Goal: Find specific page/section: Find specific page/section

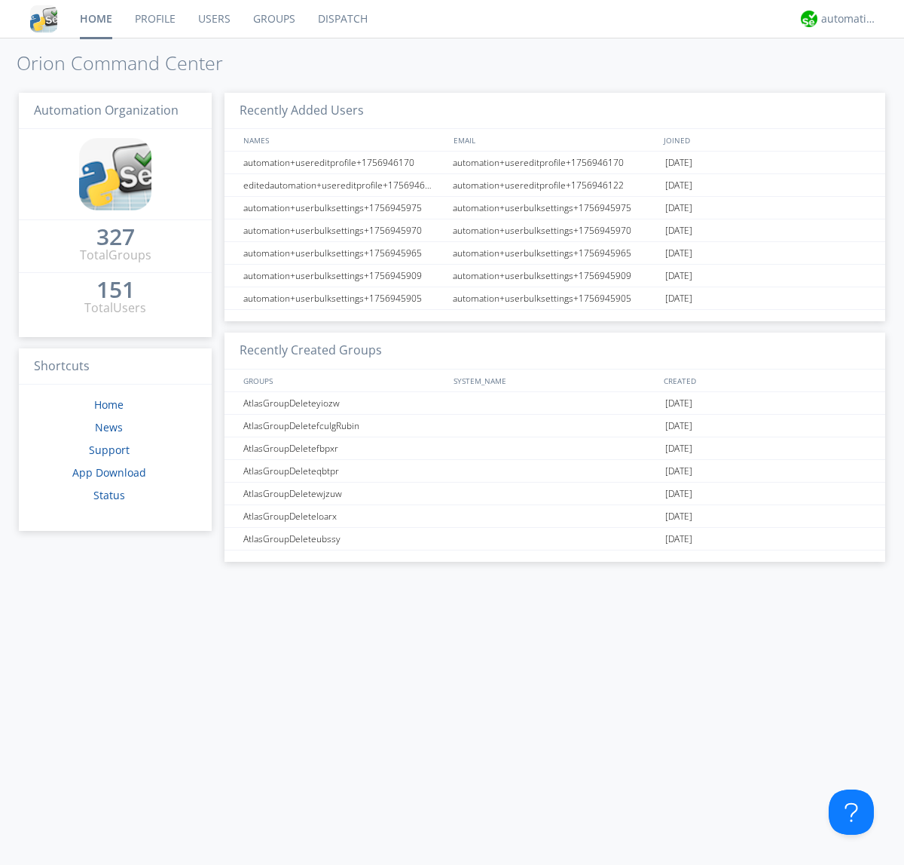
click at [341, 19] on link "Dispatch" at bounding box center [343, 19] width 72 height 38
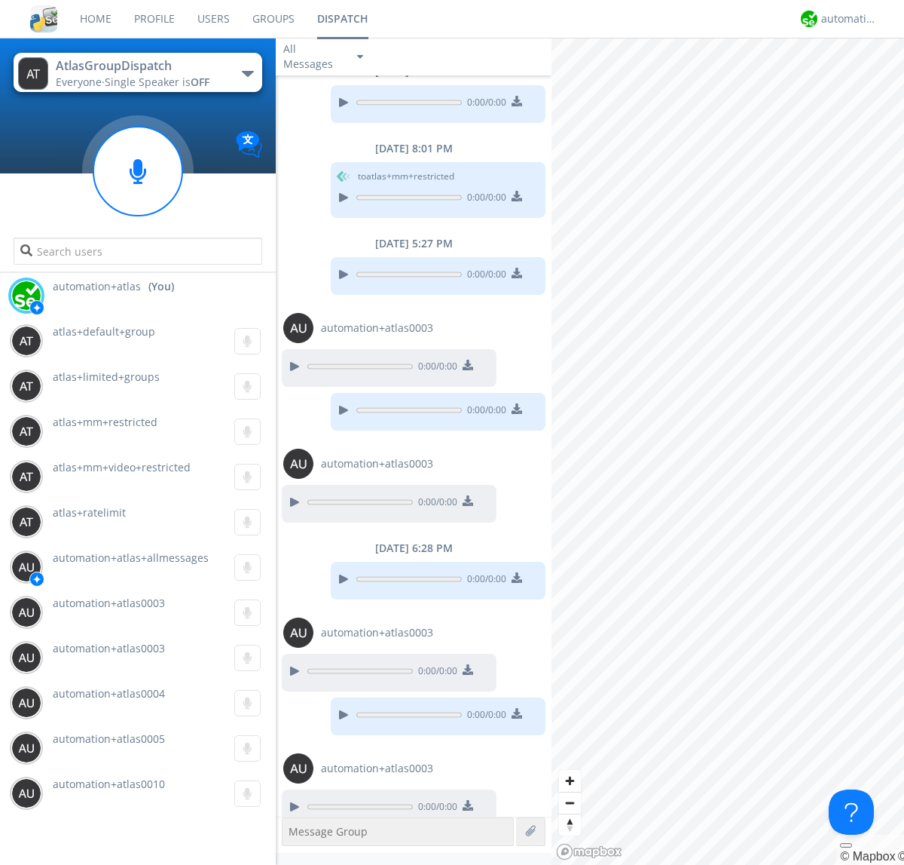
scroll to position [161, 0]
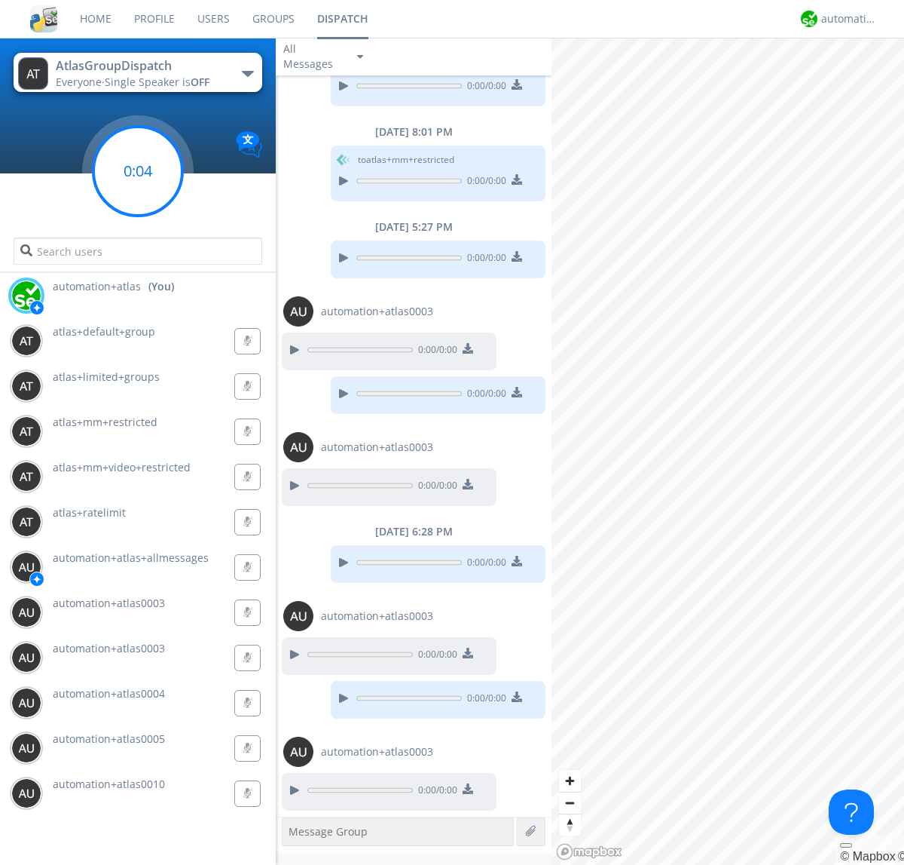
click at [138, 171] on g at bounding box center [137, 171] width 89 height 89
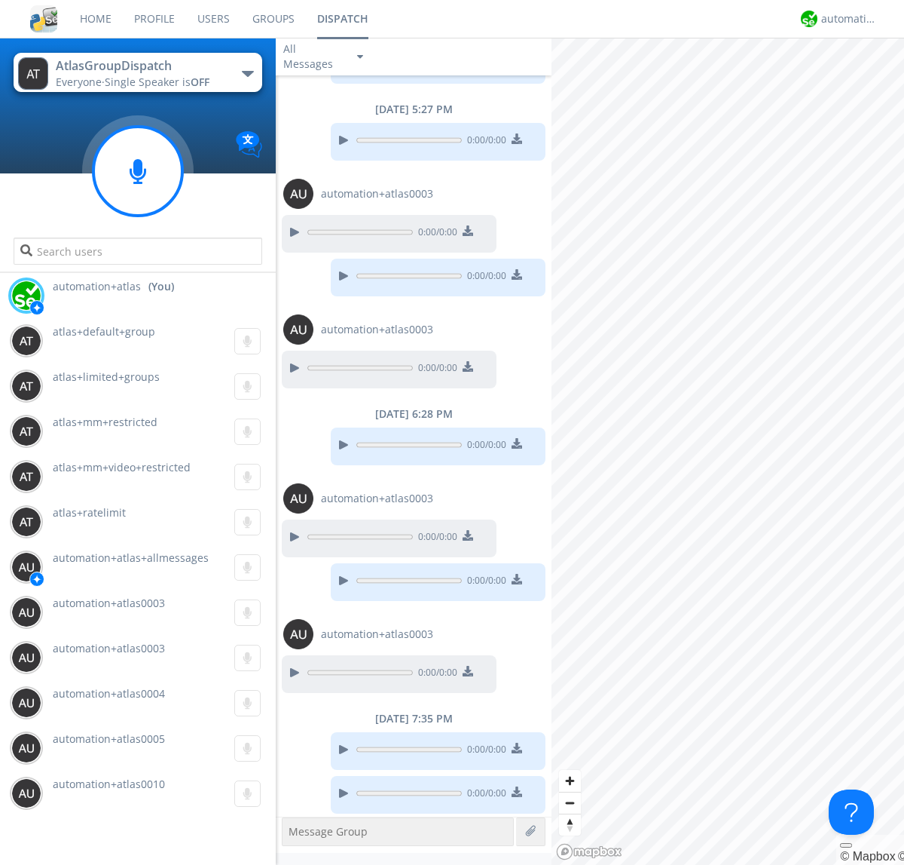
scroll to position [281, 0]
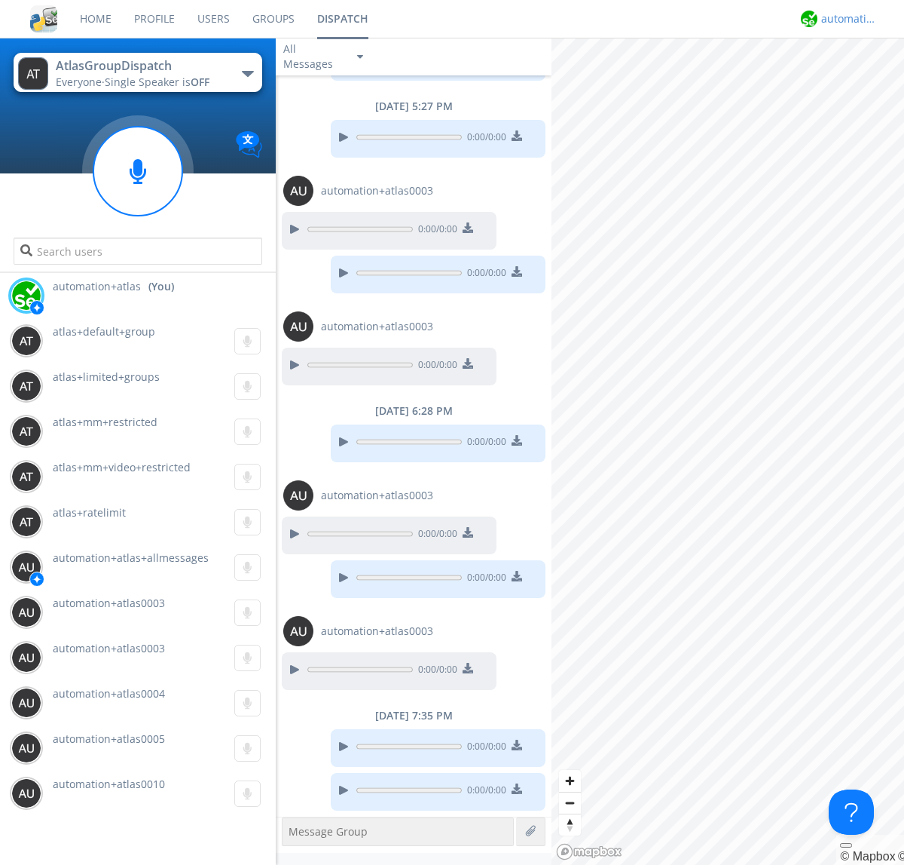
click at [846, 19] on div "automation+atlas" at bounding box center [850, 18] width 57 height 15
